Goal: Task Accomplishment & Management: Manage account settings

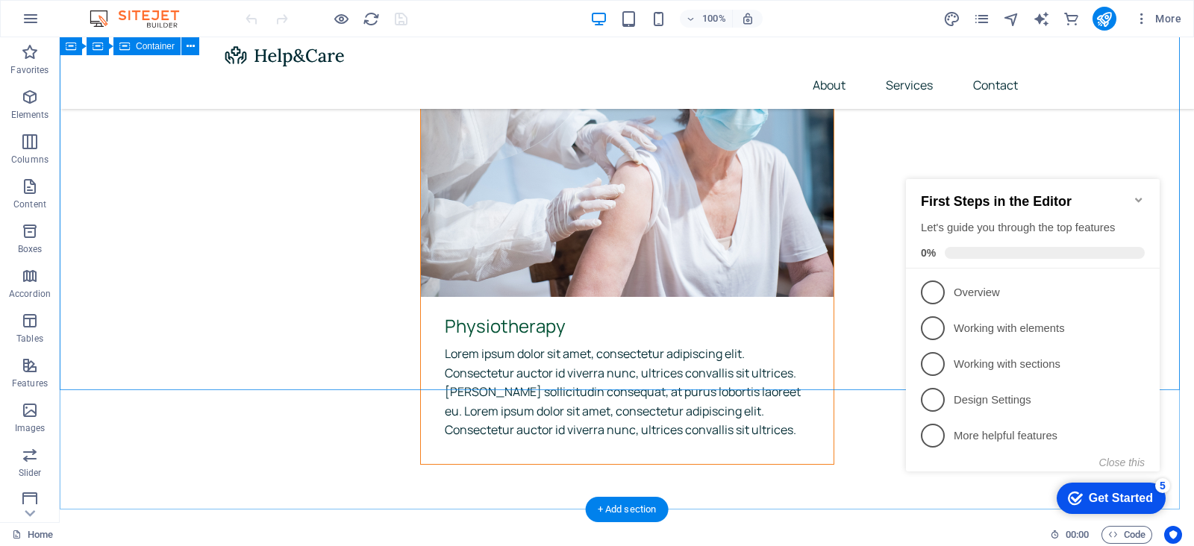
scroll to position [5682, 0]
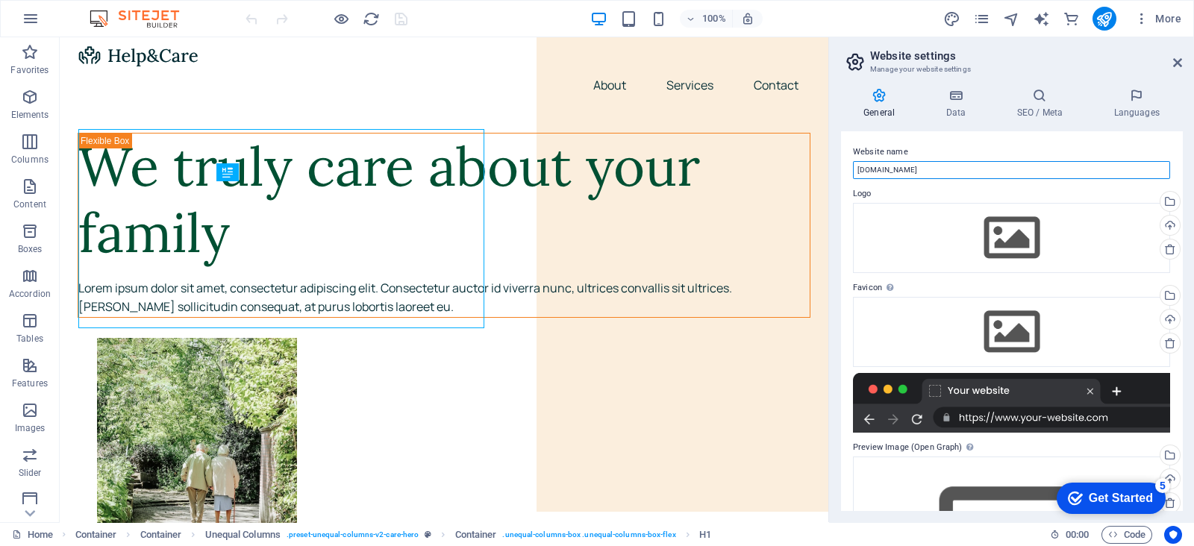
drag, startPoint x: 985, startPoint y: 205, endPoint x: 892, endPoint y: 207, distance: 92.6
